Goal: Navigation & Orientation: Find specific page/section

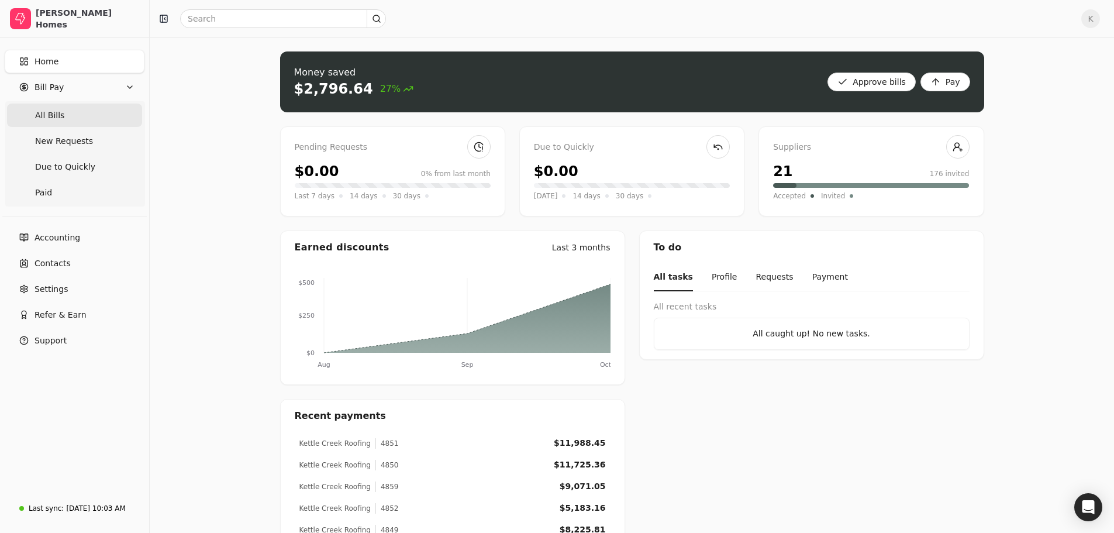
click at [42, 112] on span "All Bills" at bounding box center [49, 115] width 29 height 12
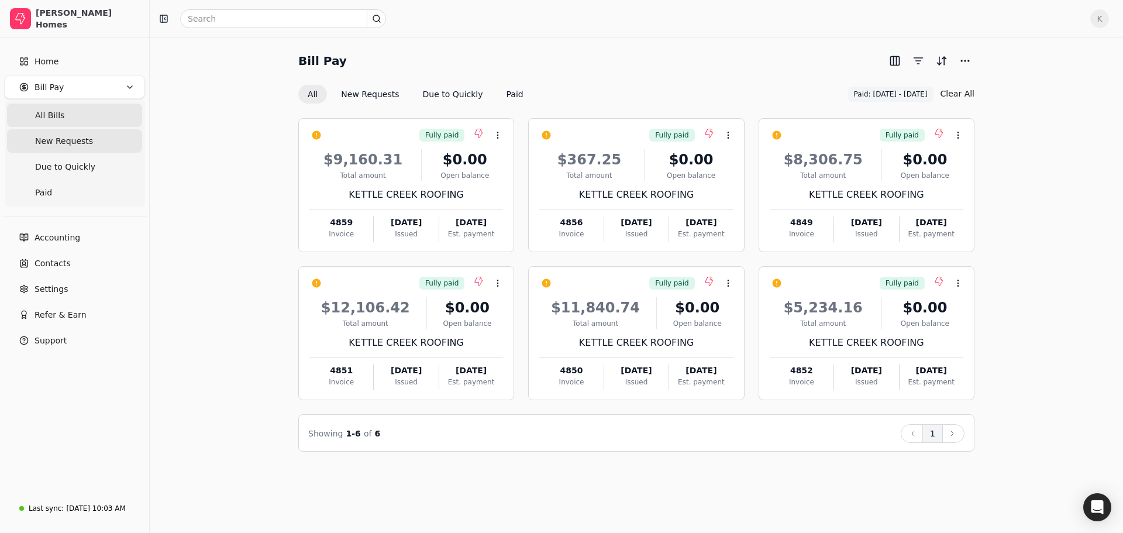
click at [84, 142] on span "New Requests" at bounding box center [64, 141] width 58 height 12
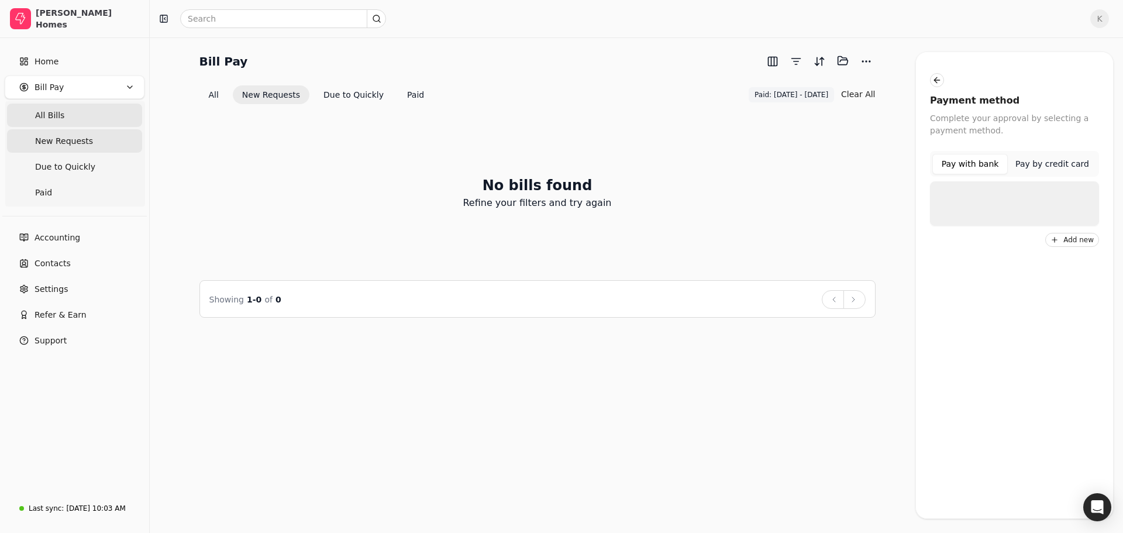
click at [68, 109] on Bills "All Bills" at bounding box center [74, 114] width 135 height 23
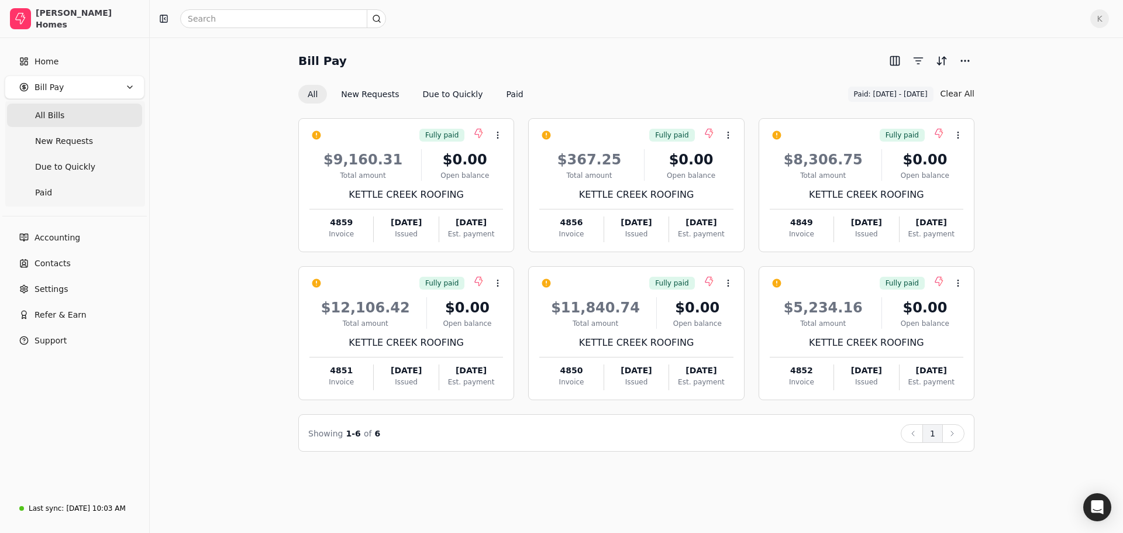
click at [692, 69] on div "Bill Pay" at bounding box center [636, 60] width 676 height 19
click at [378, 91] on button "New Requests" at bounding box center [370, 94] width 77 height 19
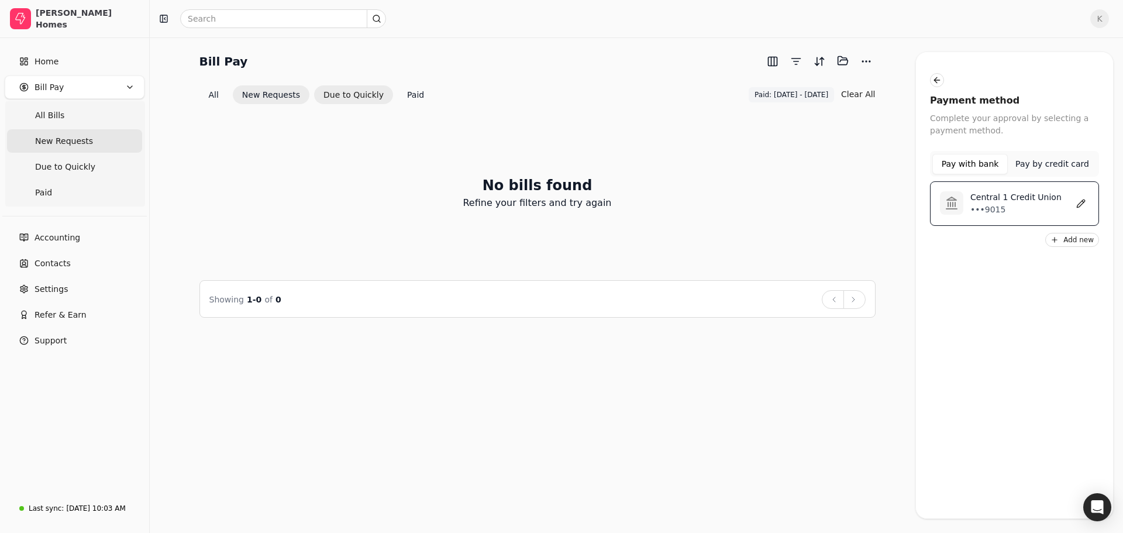
click at [340, 92] on button "Due to Quickly" at bounding box center [353, 94] width 79 height 19
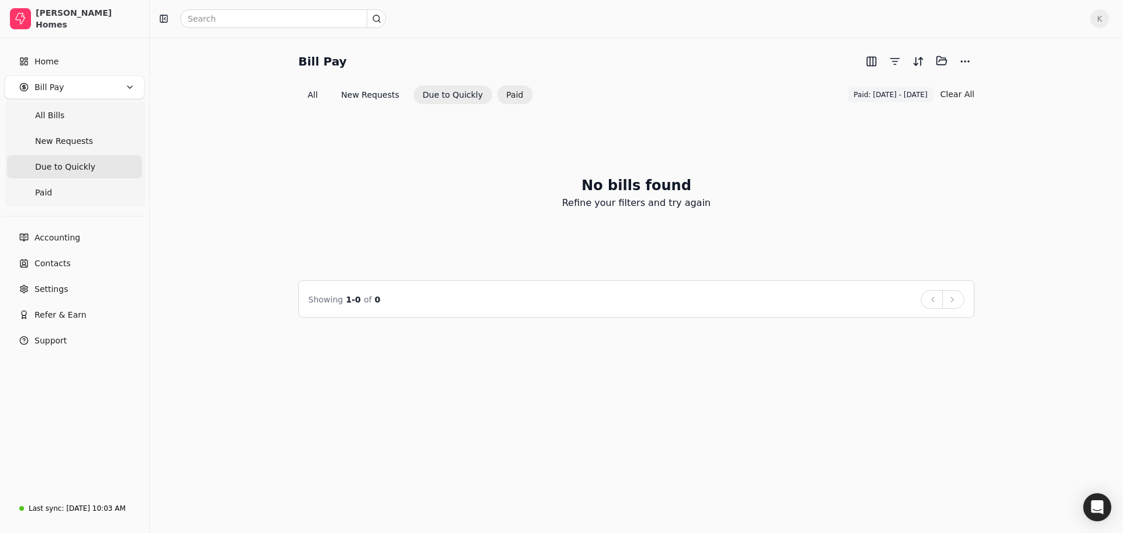
click at [497, 96] on button "Paid" at bounding box center [515, 94] width 36 height 19
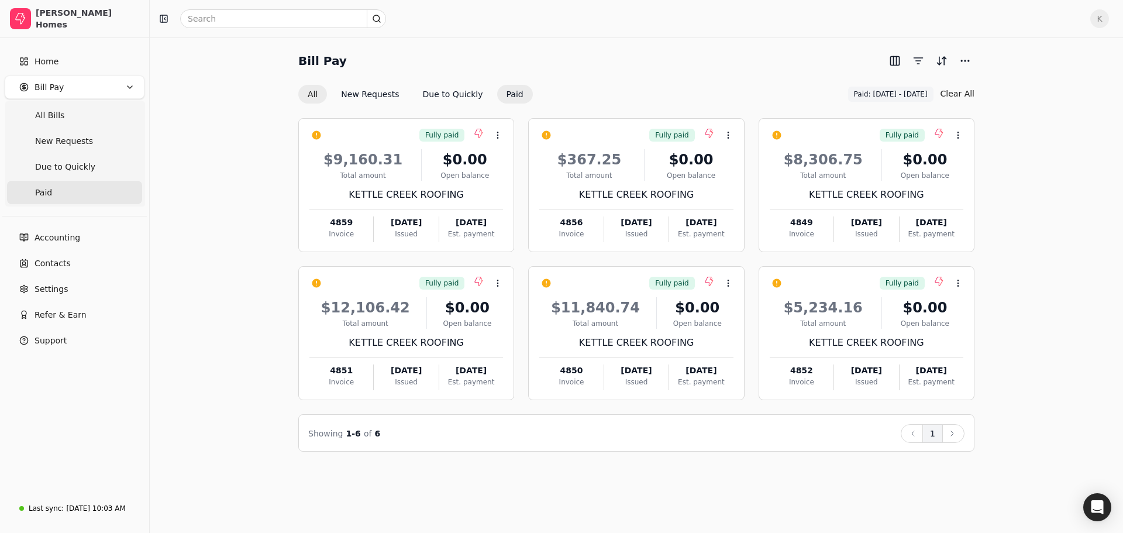
click at [311, 95] on button "All" at bounding box center [312, 94] width 29 height 19
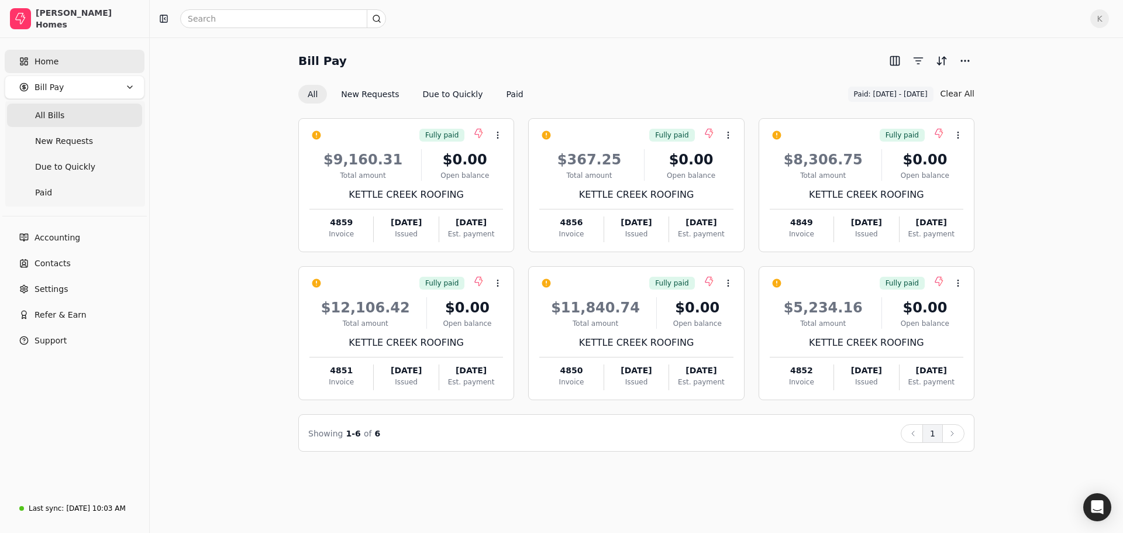
click at [50, 63] on span "Home" at bounding box center [46, 62] width 24 height 12
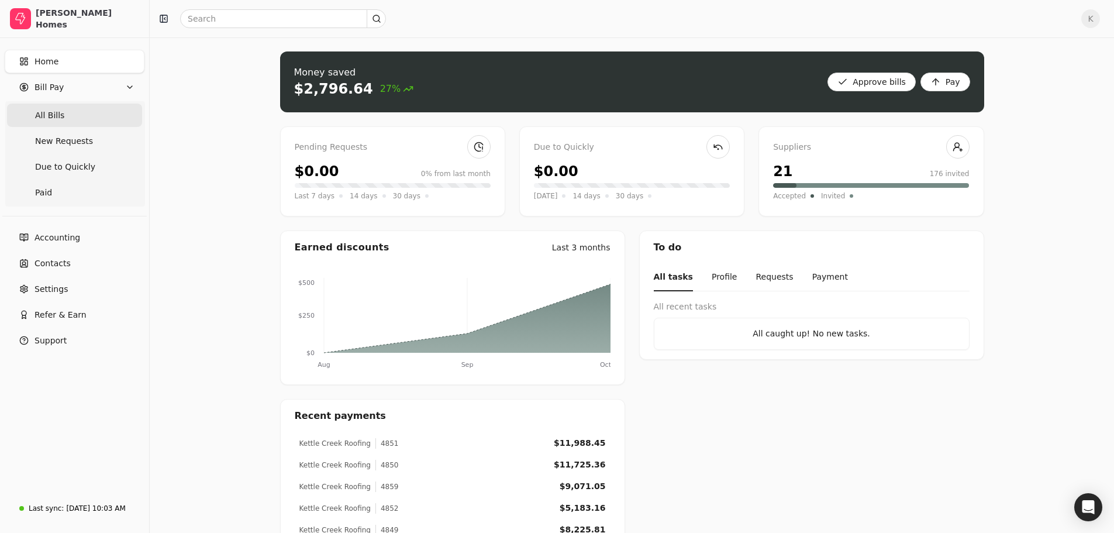
click at [60, 112] on span "All Bills" at bounding box center [49, 115] width 29 height 12
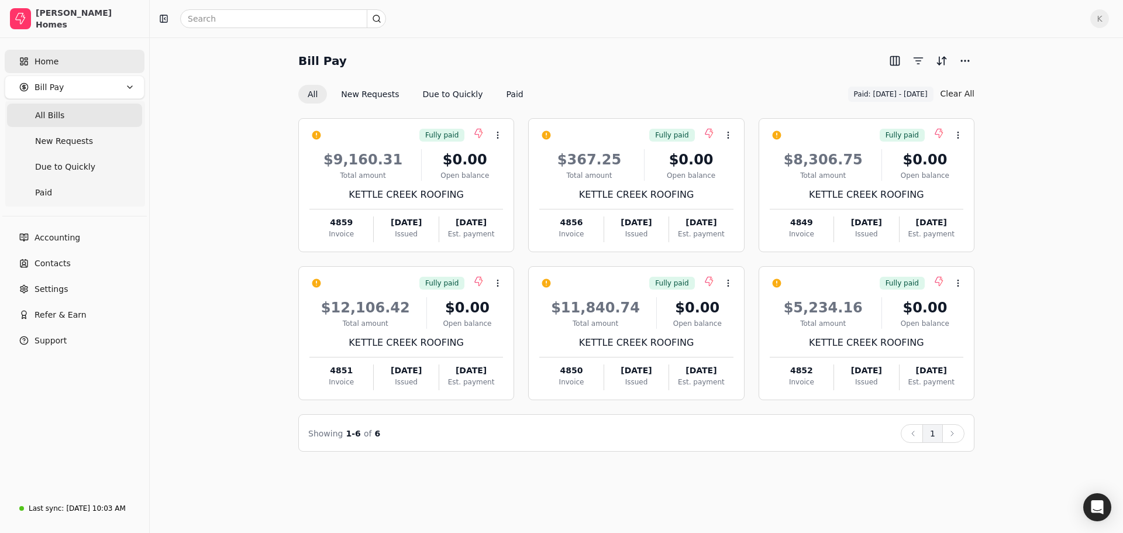
click at [47, 65] on span "Home" at bounding box center [46, 62] width 24 height 12
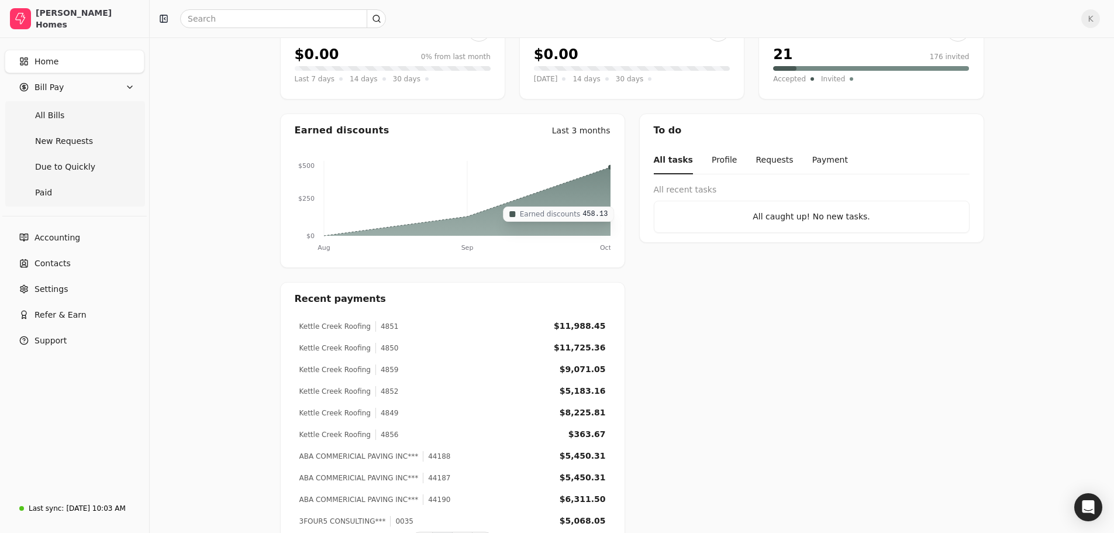
scroll to position [158, 0]
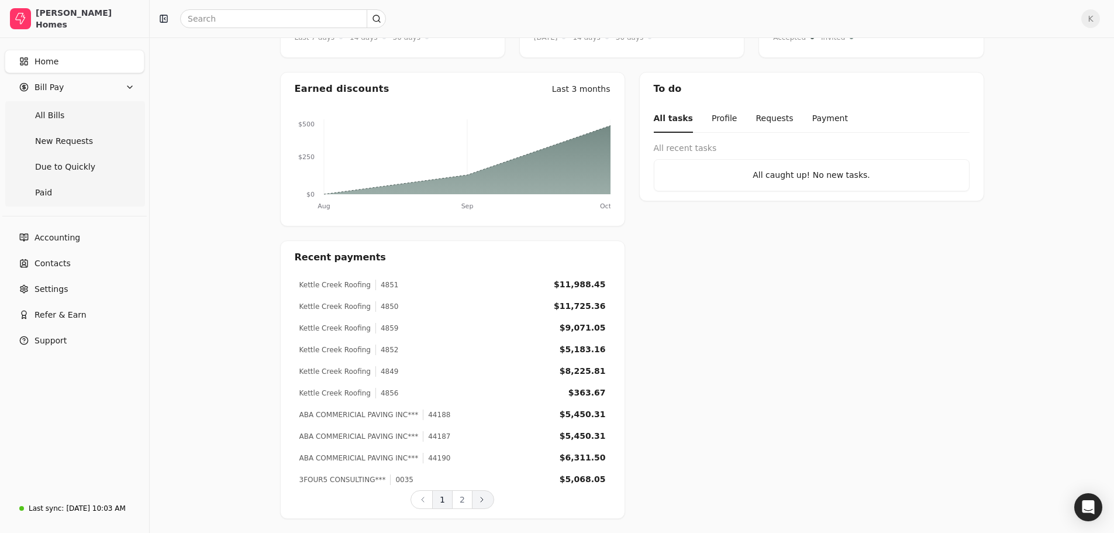
click at [479, 500] on icon at bounding box center [481, 499] width 9 height 9
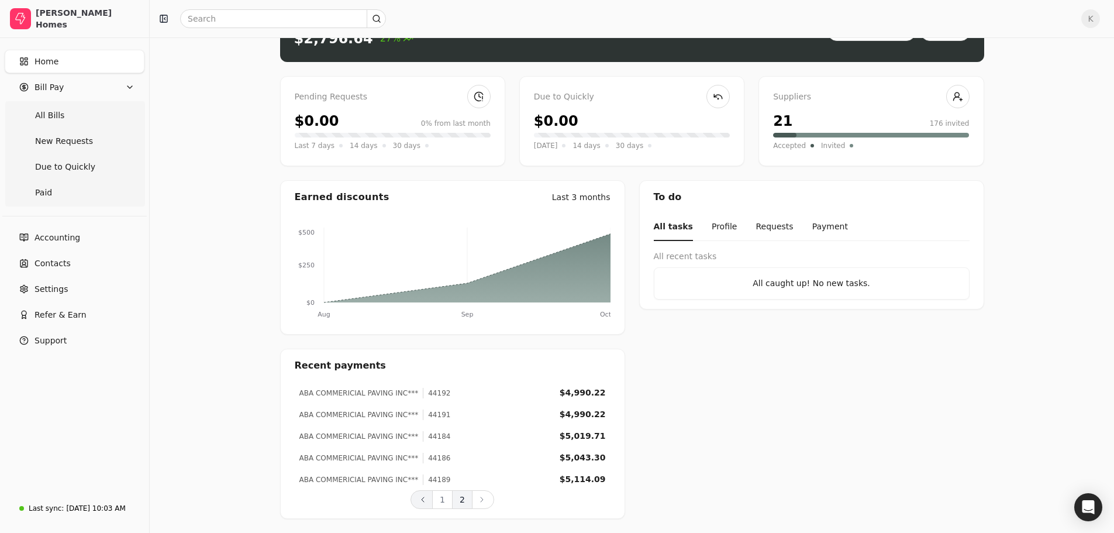
click at [427, 501] on icon at bounding box center [422, 499] width 9 height 9
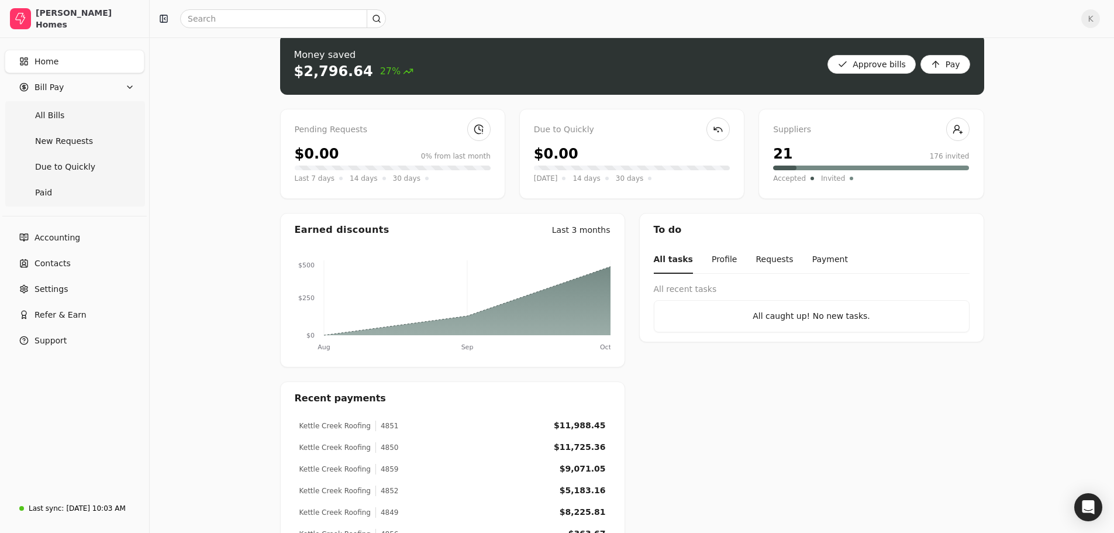
scroll to position [0, 0]
